Goal: Information Seeking & Learning: Learn about a topic

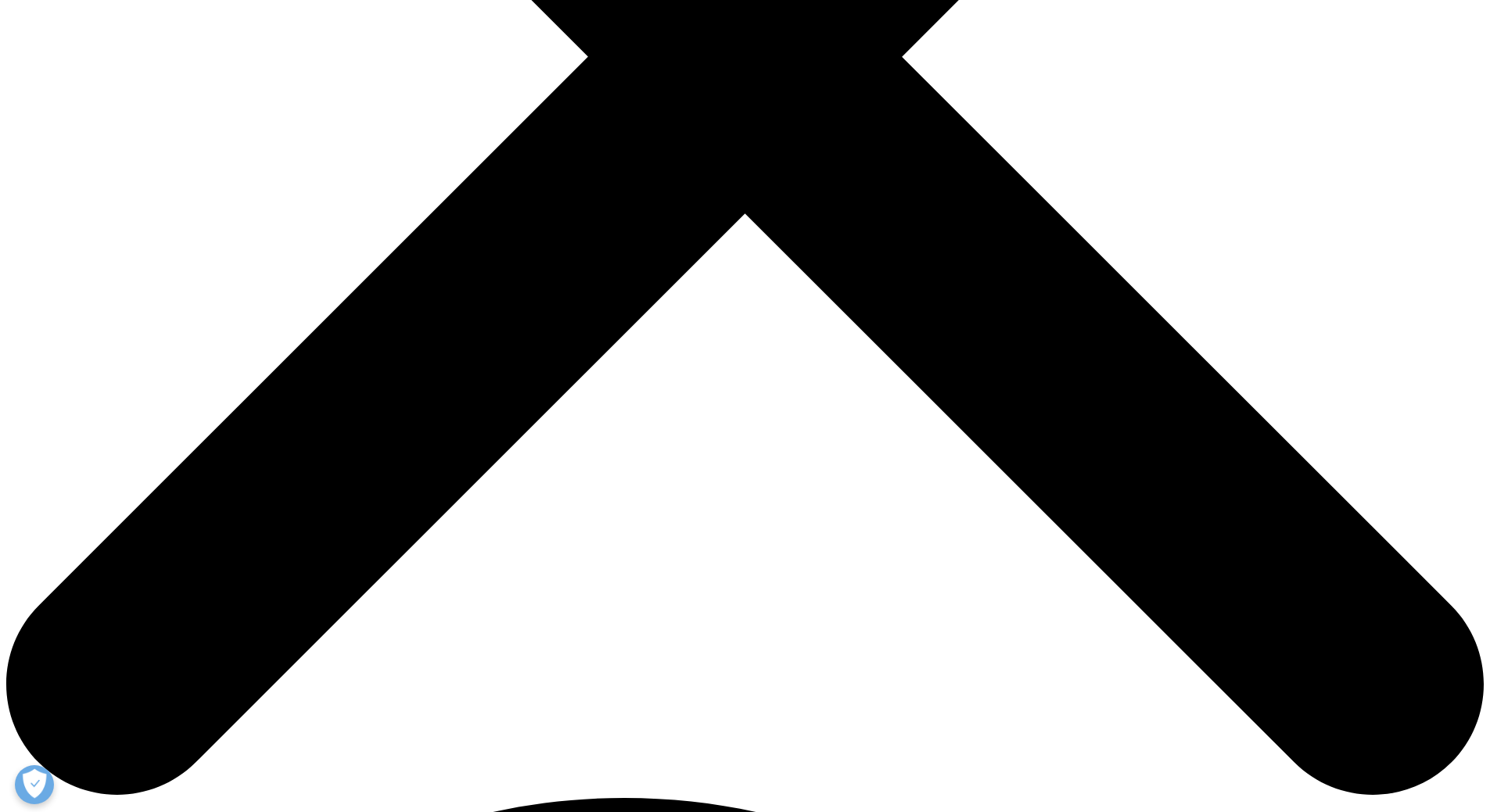
scroll to position [703, 0]
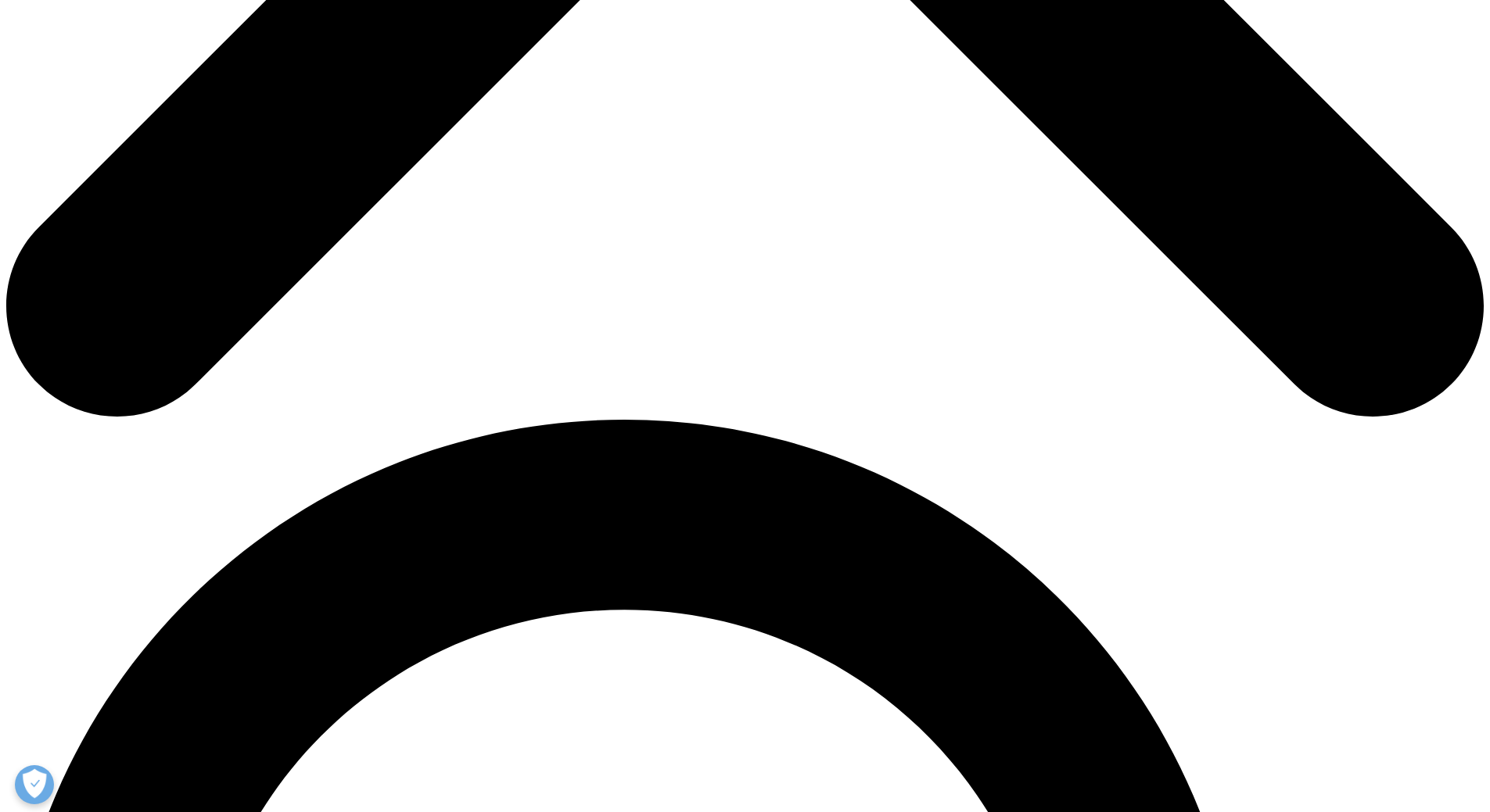
scroll to position [1094, 0]
